Goal: Task Accomplishment & Management: Manage account settings

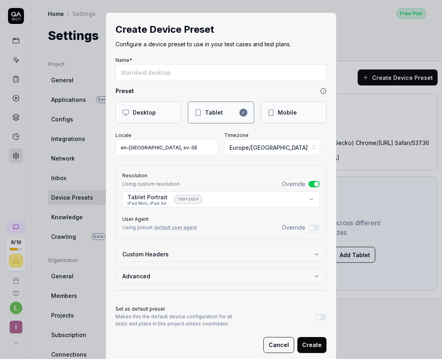
click at [275, 341] on button "Cancel" at bounding box center [278, 345] width 31 height 16
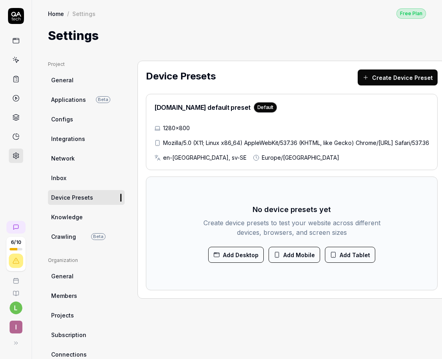
click at [66, 218] on span "Knowledge" at bounding box center [67, 217] width 32 height 8
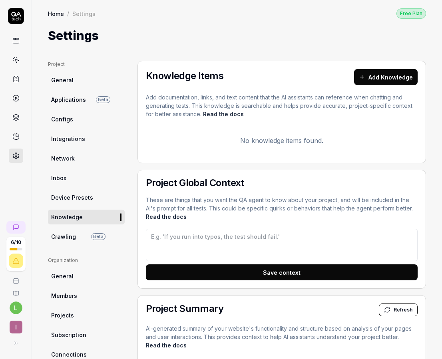
click at [11, 99] on link at bounding box center [16, 98] width 14 height 14
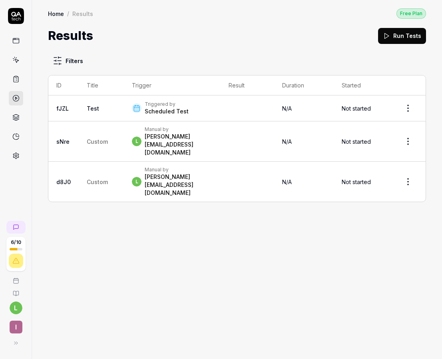
click at [18, 85] on link at bounding box center [16, 79] width 14 height 14
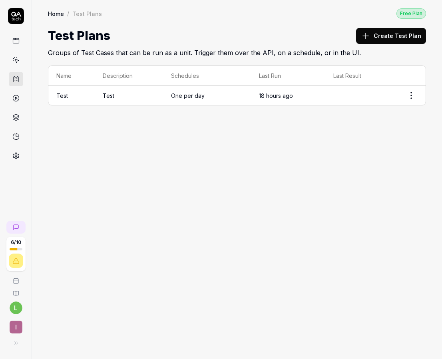
click at [16, 64] on link at bounding box center [16, 60] width 14 height 14
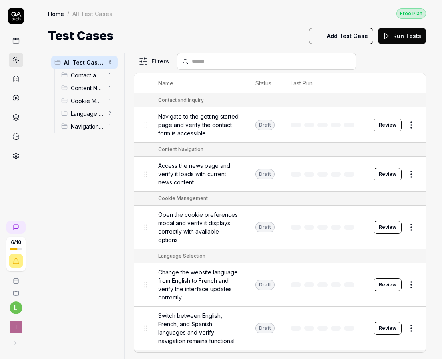
click at [80, 74] on span "Contact and Inquiry" at bounding box center [87, 75] width 33 height 8
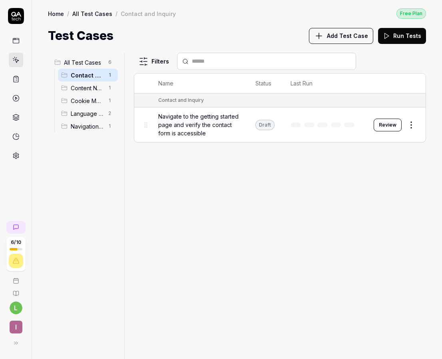
click at [77, 97] on span "Cookie Management" at bounding box center [87, 101] width 33 height 8
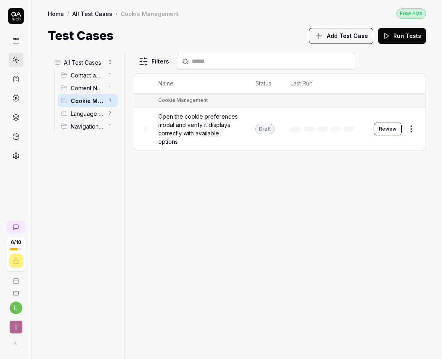
click at [78, 88] on span "Content Navigation" at bounding box center [87, 88] width 33 height 8
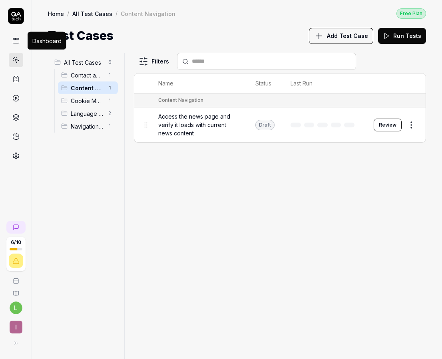
click at [14, 41] on icon at bounding box center [15, 40] width 7 height 7
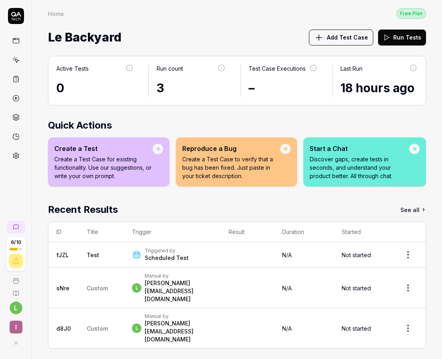
click at [234, 40] on div "Le Backyard Add Test Case Run Tests" at bounding box center [237, 37] width 378 height 21
click at [390, 84] on time "18 hours ago" at bounding box center [377, 88] width 74 height 14
click at [306, 111] on div "Active Tests 0 Run count 3 Test Case Executions – Last Run 18 hours ago Quick A…" at bounding box center [237, 206] width 410 height 317
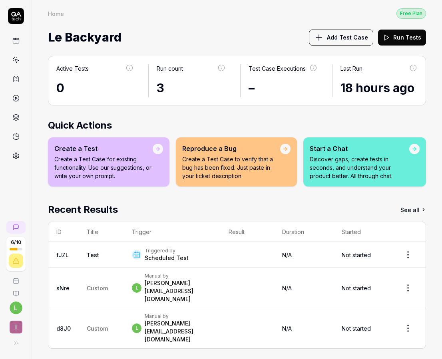
click at [205, 172] on p "Create a Test Case to verify that a bug has been fixed. Just paste in your tick…" at bounding box center [231, 167] width 98 height 25
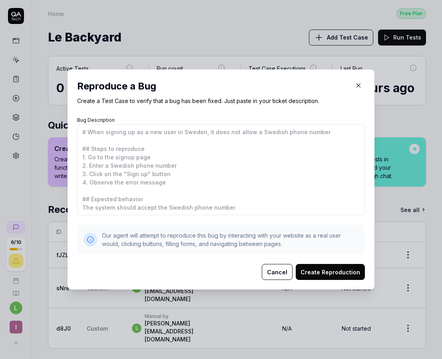
click at [355, 87] on icon "button" at bounding box center [358, 85] width 7 height 7
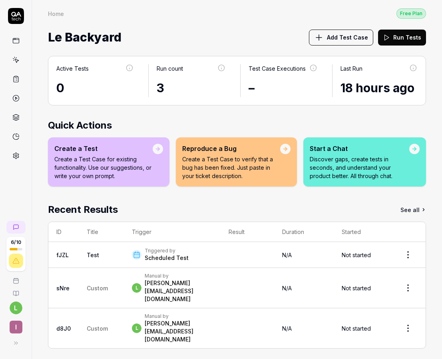
click at [367, 160] on p "Discover gaps, create tests in seconds, and understand your product better. All…" at bounding box center [358, 167] width 99 height 25
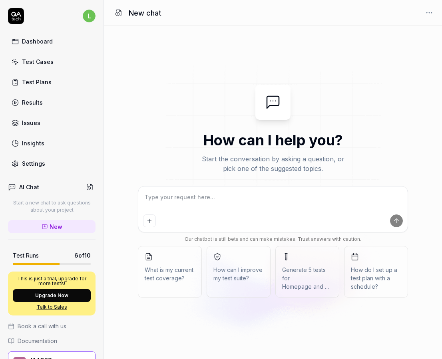
click at [249, 299] on div "Our chatbot is still beta and can make mistakes. Trust answers with caution. Wh…" at bounding box center [273, 243] width 270 height 115
click at [23, 165] on div "Settings" at bounding box center [33, 163] width 23 height 8
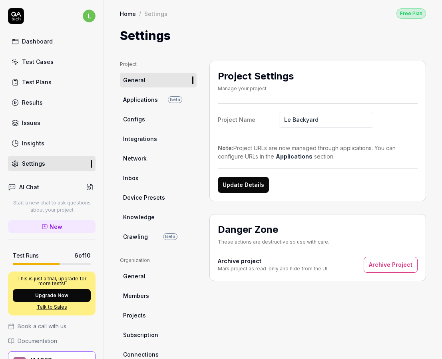
click at [32, 143] on div "Insights" at bounding box center [33, 143] width 22 height 8
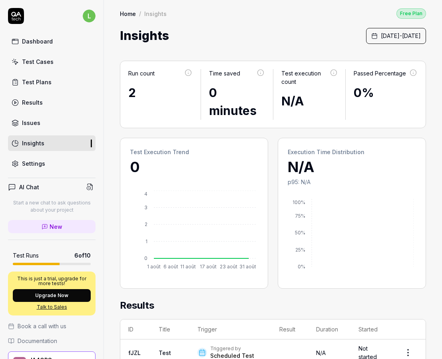
click at [30, 128] on link "Issues" at bounding box center [51, 123] width 87 height 16
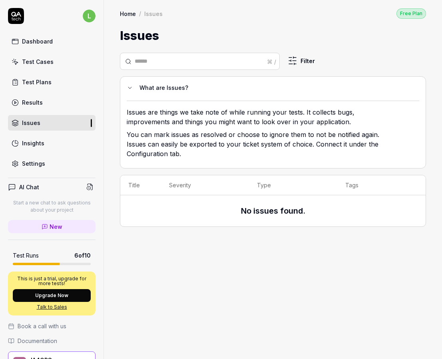
click at [34, 105] on div "Results" at bounding box center [32, 102] width 21 height 8
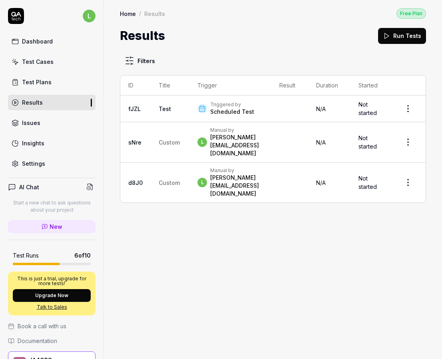
click at [33, 86] on div "Test Plans" at bounding box center [37, 82] width 30 height 8
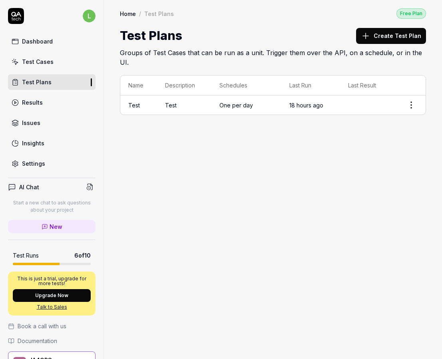
click at [31, 66] on link "Test Cases" at bounding box center [51, 62] width 87 height 16
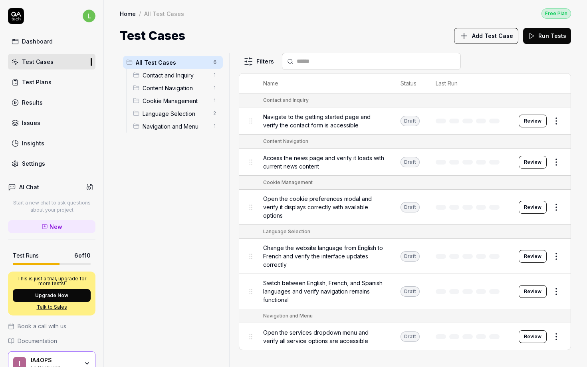
click at [230, 114] on div at bounding box center [233, 210] width 10 height 314
click at [161, 69] on div "Contact and Inquiry 1" at bounding box center [176, 75] width 93 height 13
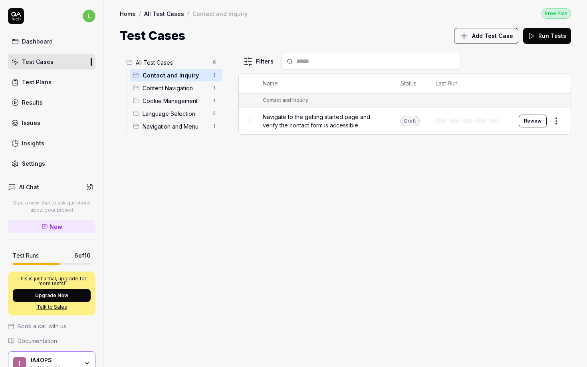
click at [291, 123] on span "Navigate to the getting started page and verify the contact form is accessible" at bounding box center [324, 121] width 122 height 17
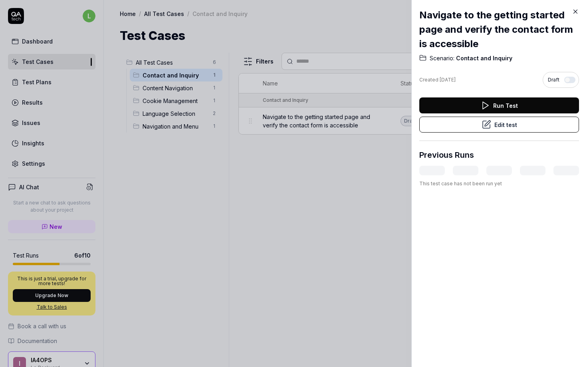
click at [441, 120] on button "Edit test" at bounding box center [499, 125] width 160 height 16
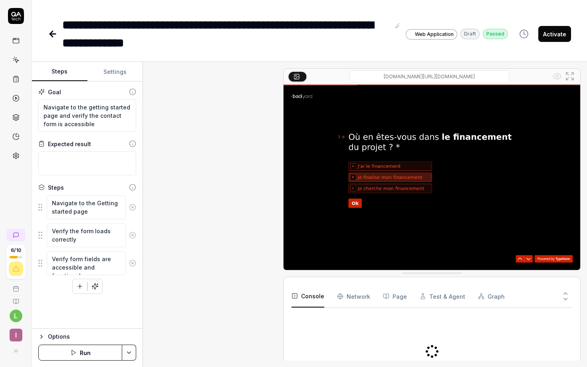
scroll to position [121, 0]
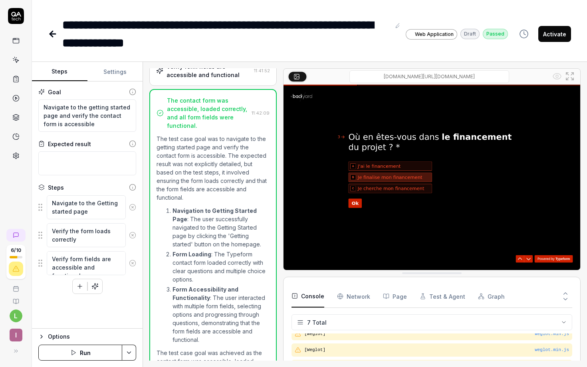
scroll to position [121, 0]
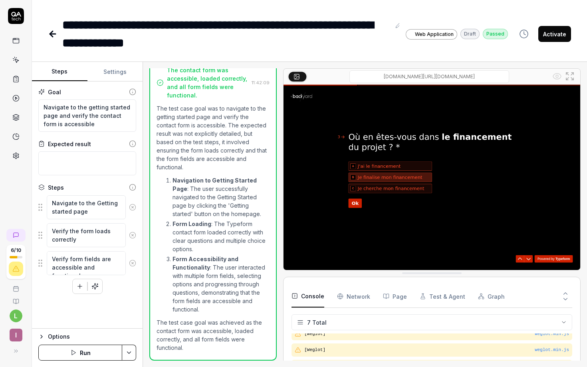
click at [347, 293] on Requests "Network" at bounding box center [353, 296] width 33 height 22
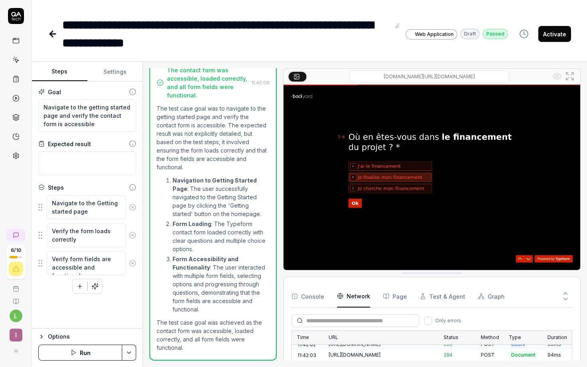
scroll to position [434, 0]
click at [441, 301] on button "Test & Agent" at bounding box center [443, 296] width 46 height 22
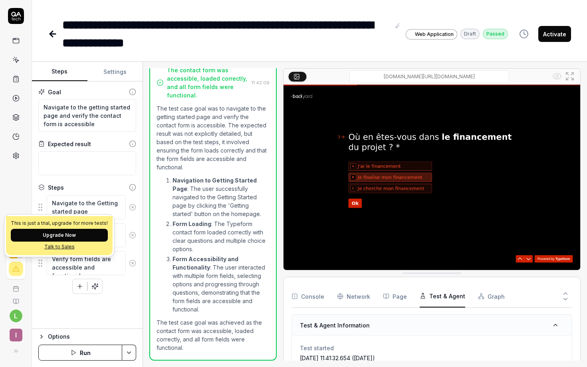
click at [18, 272] on icon at bounding box center [15, 268] width 7 height 7
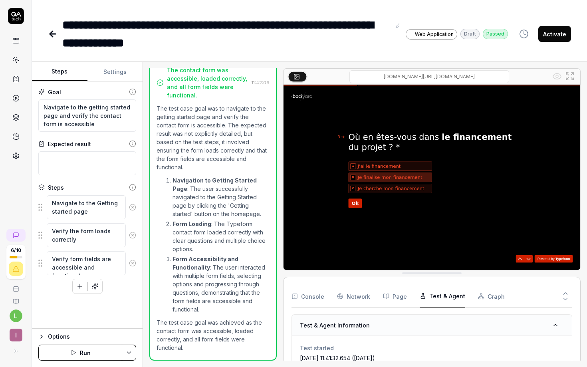
click at [18, 293] on link at bounding box center [15, 298] width 25 height 13
type textarea "*"
